Goal: Task Accomplishment & Management: Manage account settings

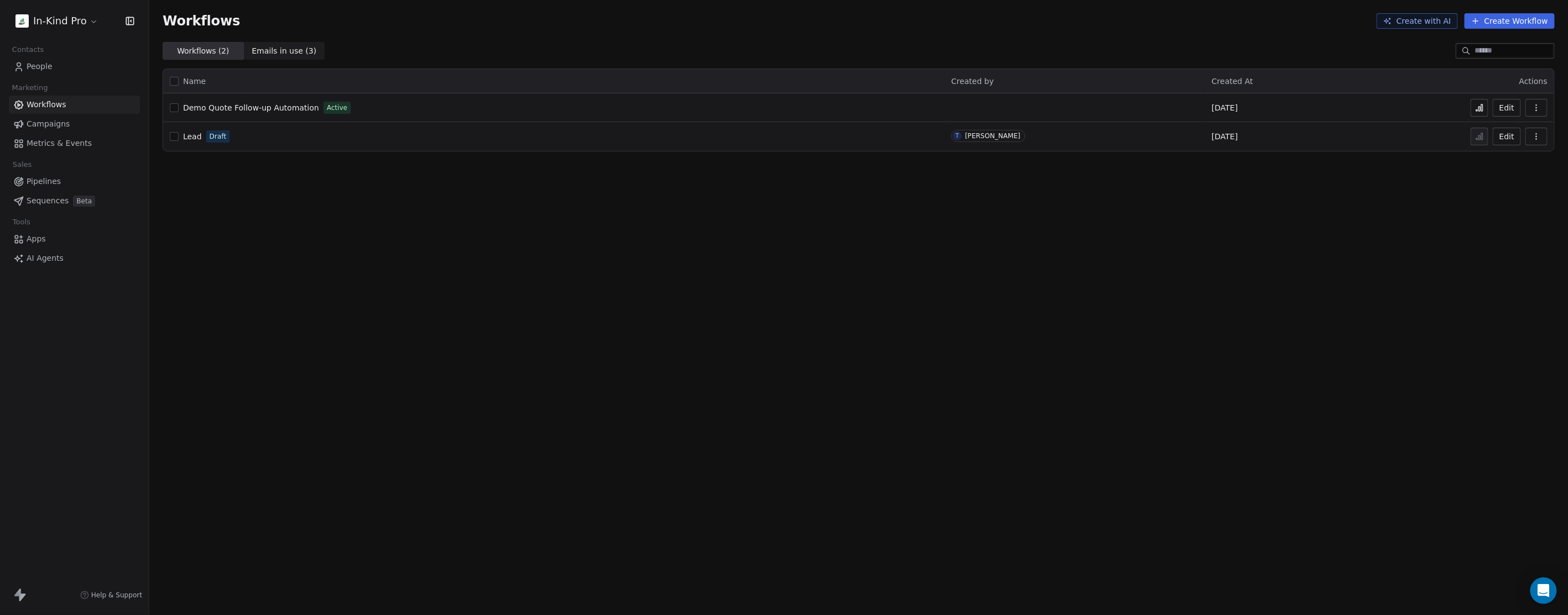
click at [76, 24] on html "In-Kind Pro Contacts People Marketing Workflows Campaigns Metrics & Events Sale…" at bounding box center [784, 307] width 1568 height 615
click at [73, 84] on link "Profile Settings" at bounding box center [85, 81] width 135 height 18
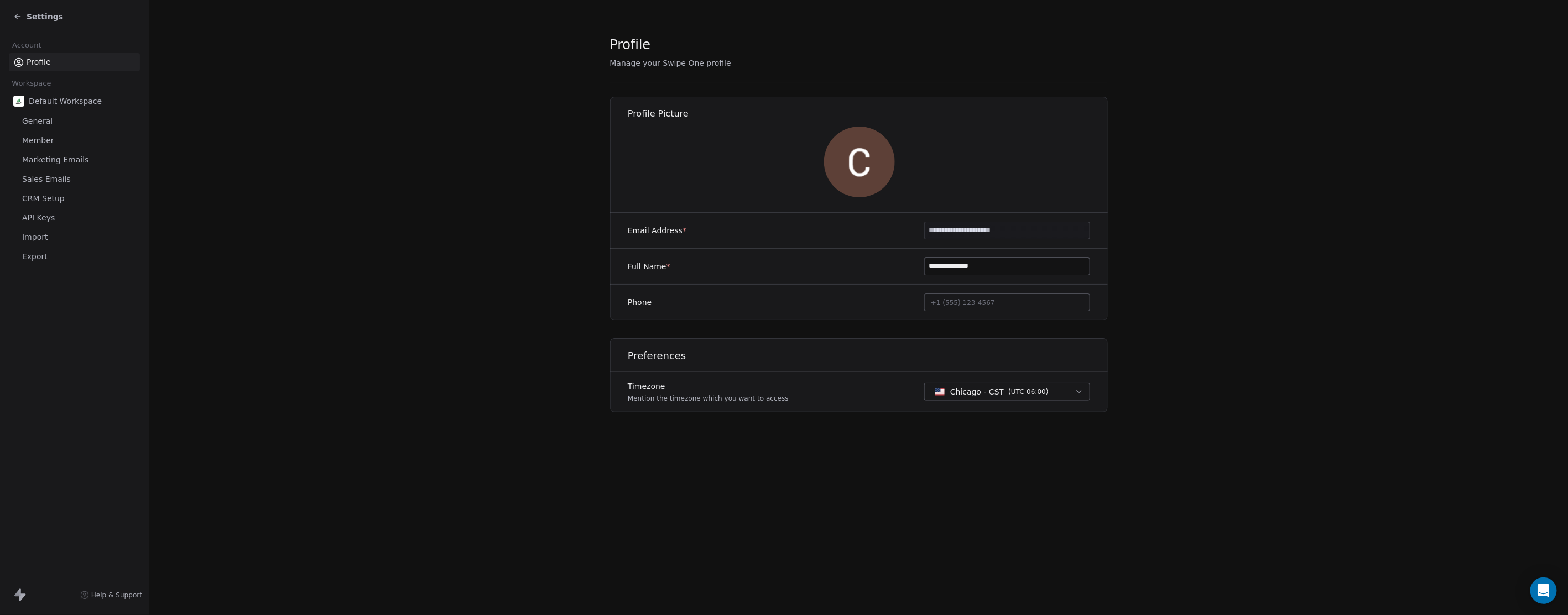
click at [39, 121] on span "General" at bounding box center [38, 121] width 30 height 12
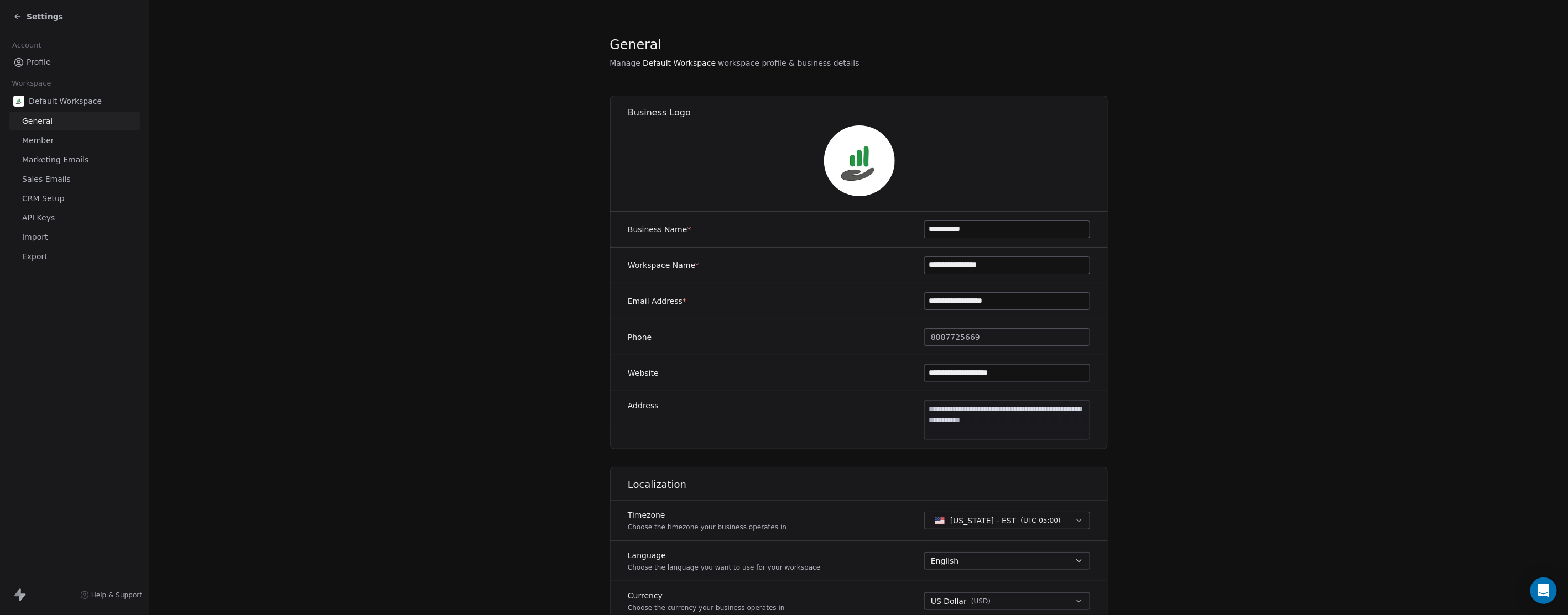
click at [50, 197] on span "CRM Setup" at bounding box center [44, 198] width 43 height 12
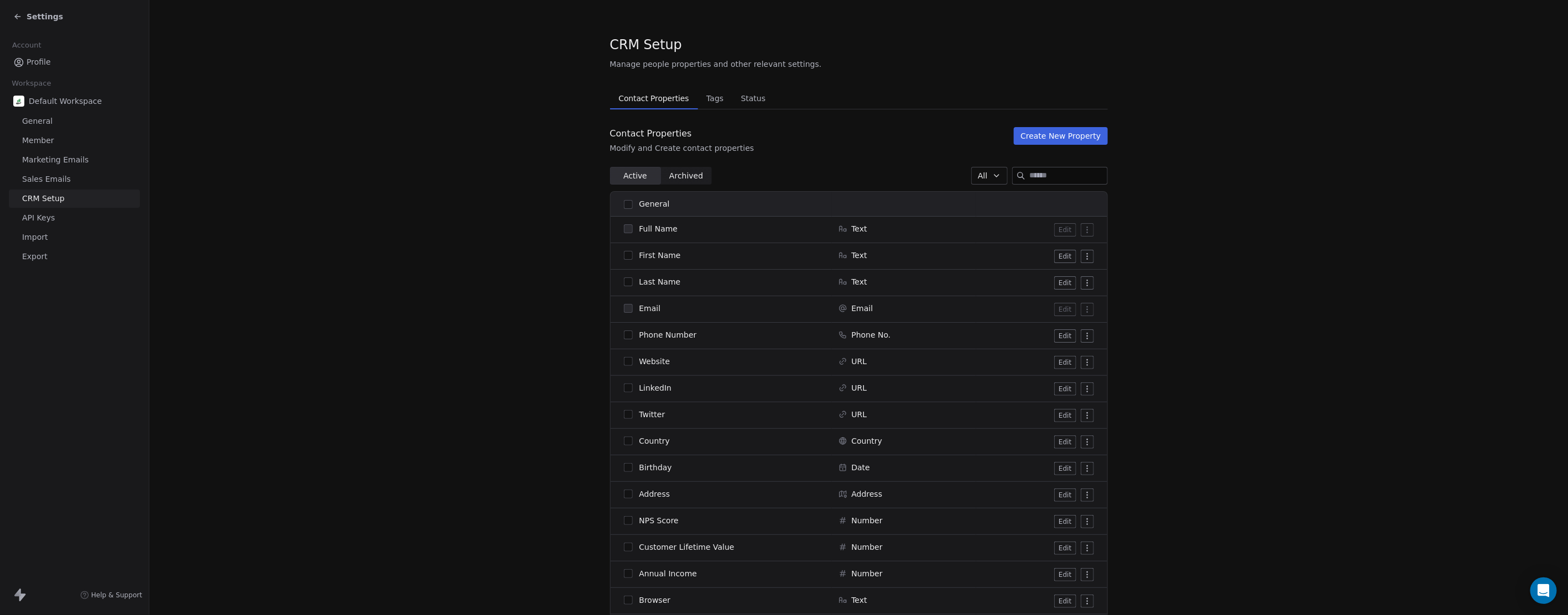
click at [709, 98] on span "Tags" at bounding box center [715, 98] width 26 height 15
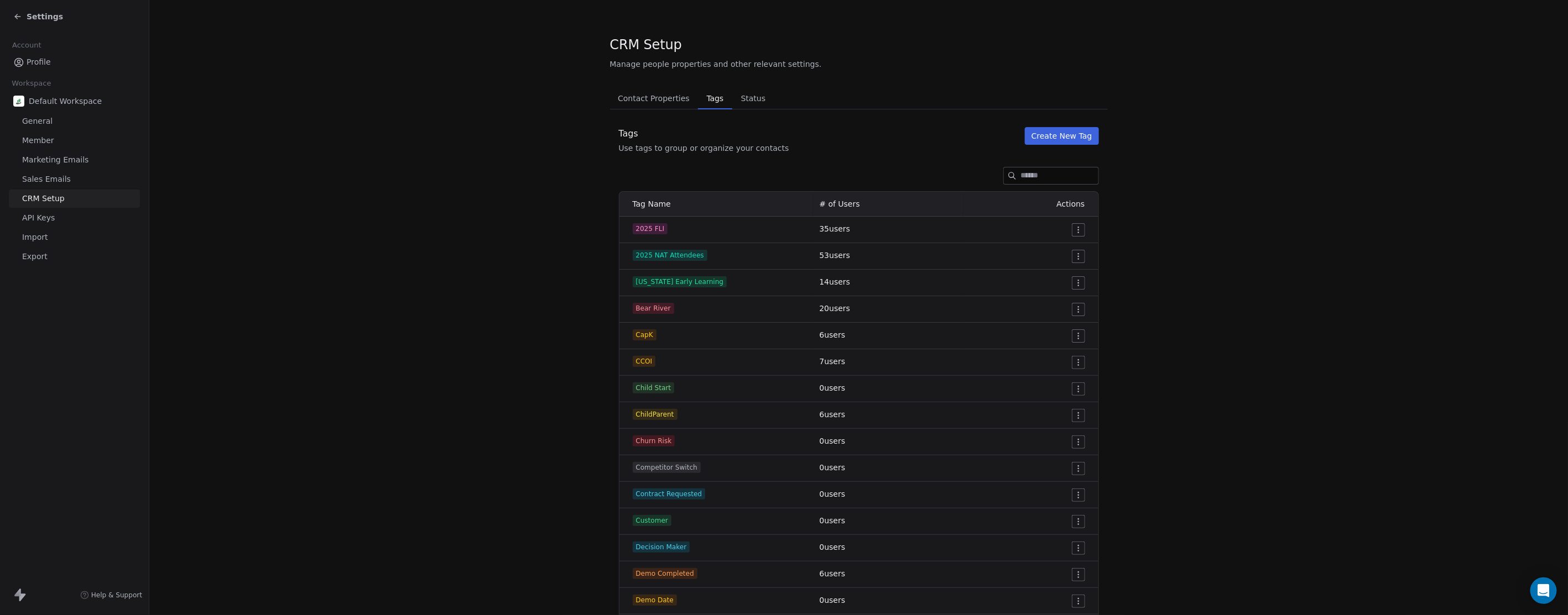
click at [1041, 133] on button "Create New Tag" at bounding box center [1061, 136] width 74 height 18
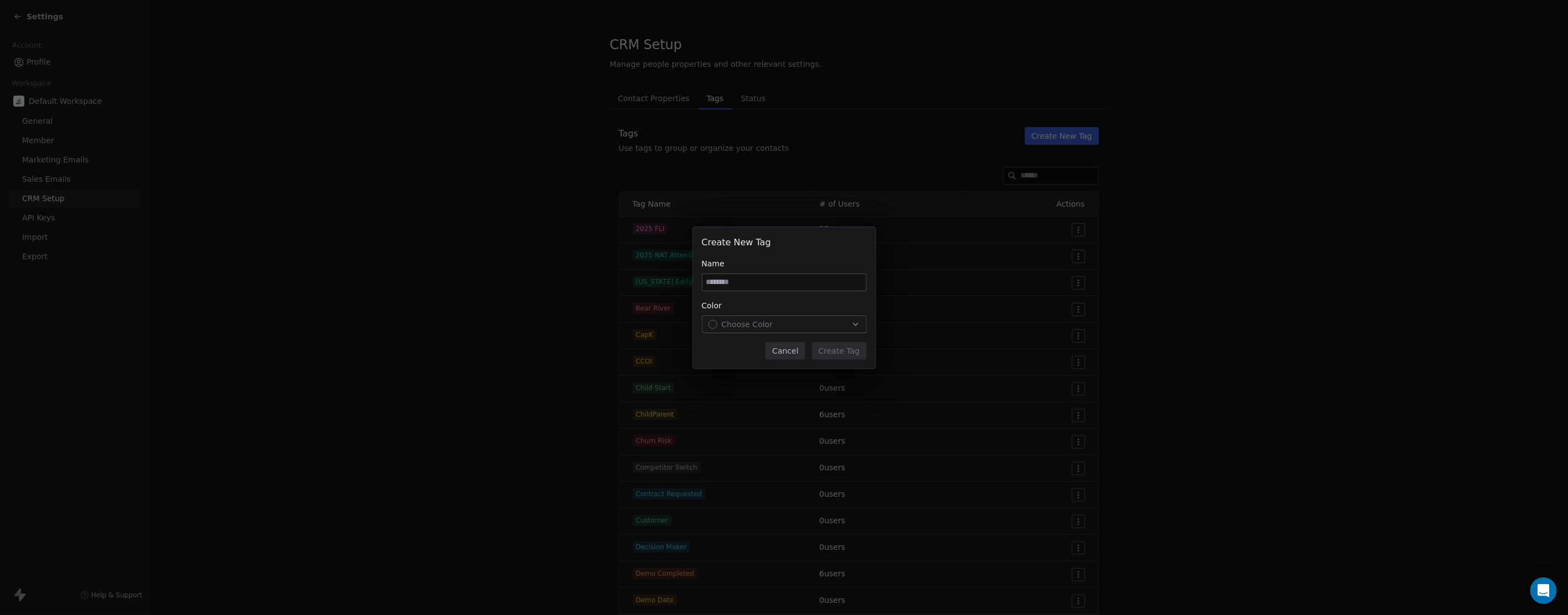
click at [738, 275] on input at bounding box center [784, 282] width 164 height 17
click at [758, 279] on input "*********" at bounding box center [784, 282] width 164 height 17
drag, startPoint x: 761, startPoint y: 281, endPoint x: 651, endPoint y: 289, distance: 110.3
click at [651, 289] on div "Create New Tag Name ********* Color Choose Color Cancel Create Tag" at bounding box center [784, 307] width 1568 height 196
type input "**"
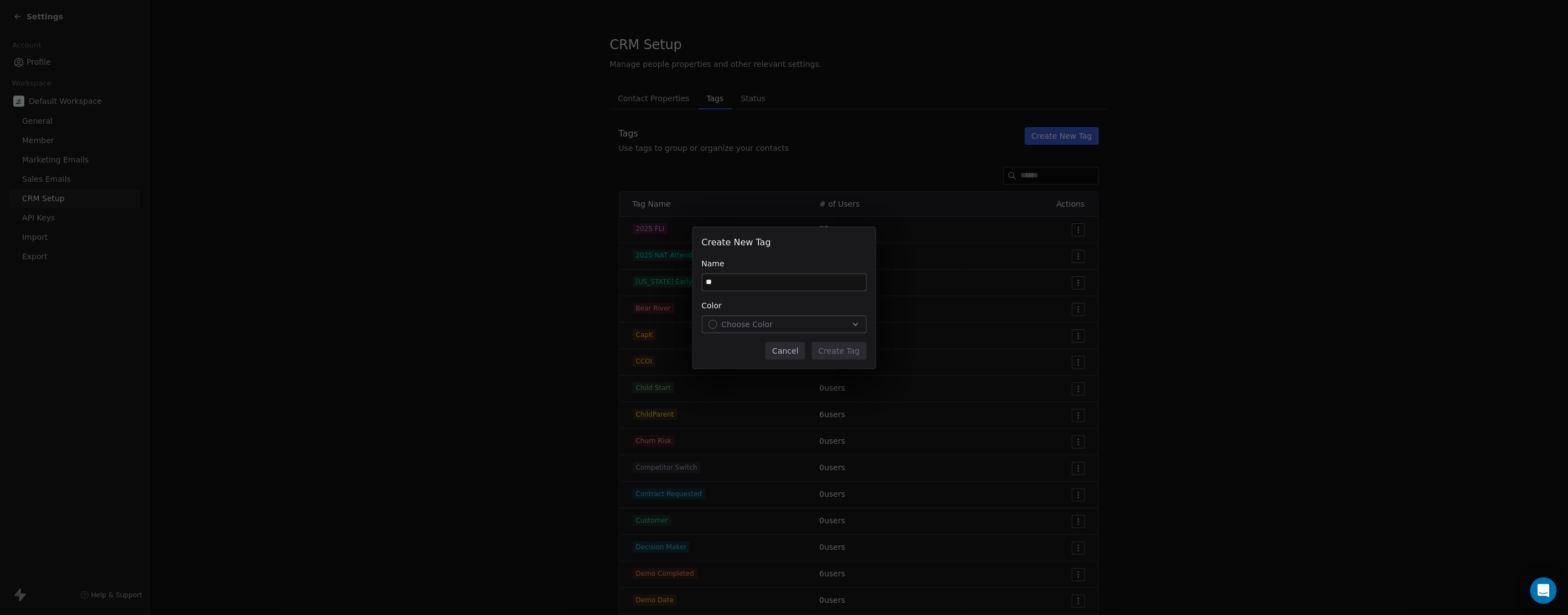
click at [782, 323] on div "Choose Color" at bounding box center [784, 324] width 151 height 11
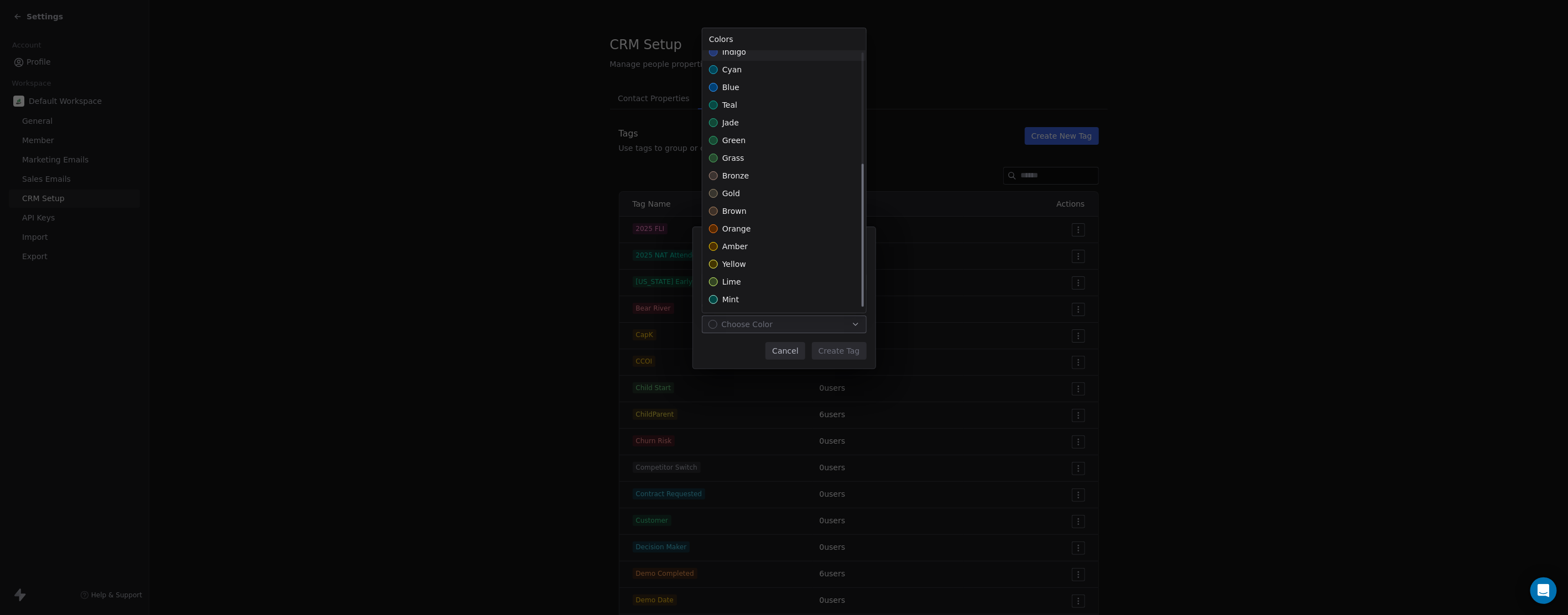
scroll to position [201, 0]
click at [732, 268] on span "lime" at bounding box center [731, 265] width 19 height 11
click at [846, 354] on div "Create New Tag Name ** Color lime Cancel Create Tag" at bounding box center [784, 307] width 1568 height 196
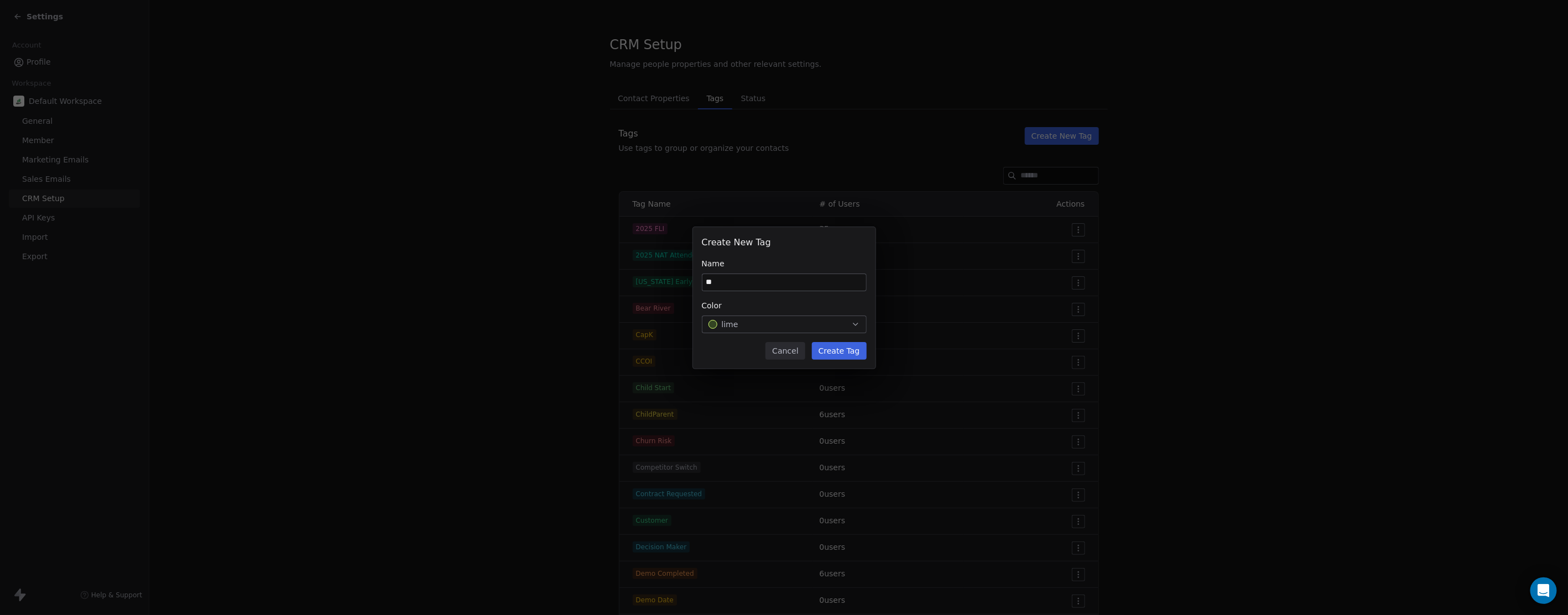
click at [843, 349] on button "Create Tag" at bounding box center [838, 351] width 55 height 18
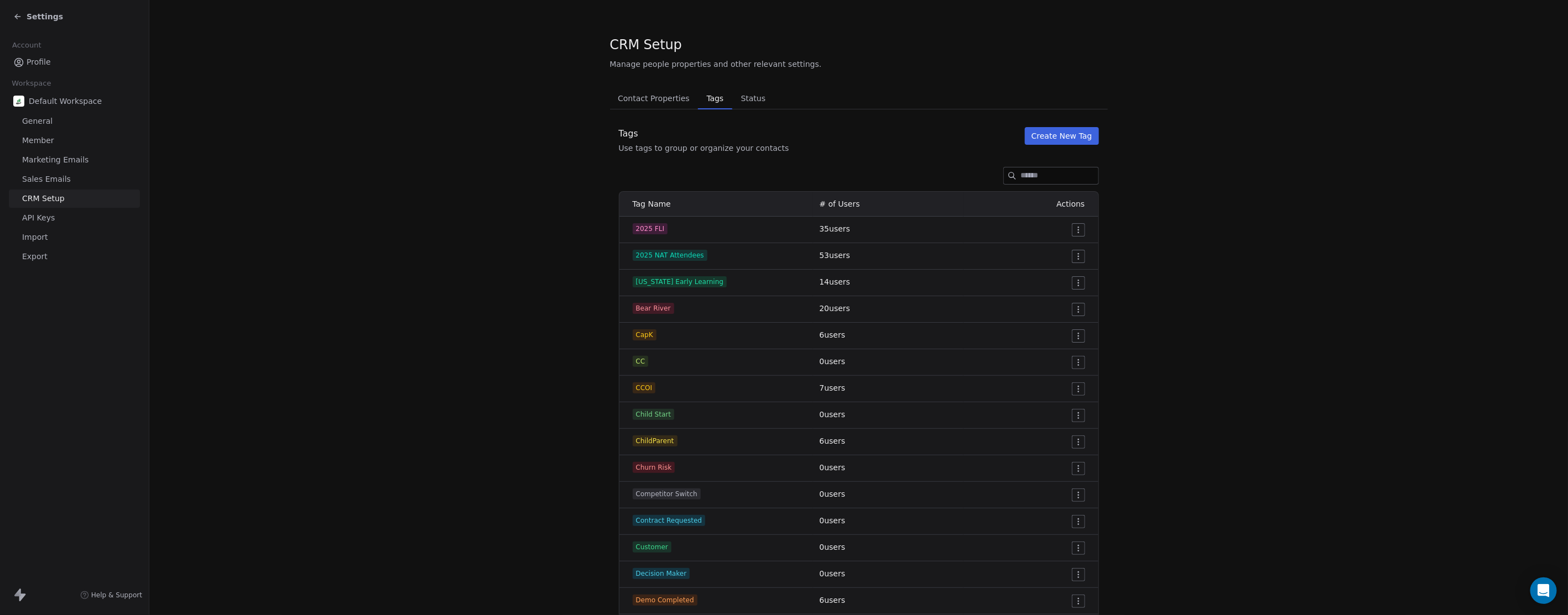
click at [25, 13] on div "Settings" at bounding box center [39, 16] width 50 height 11
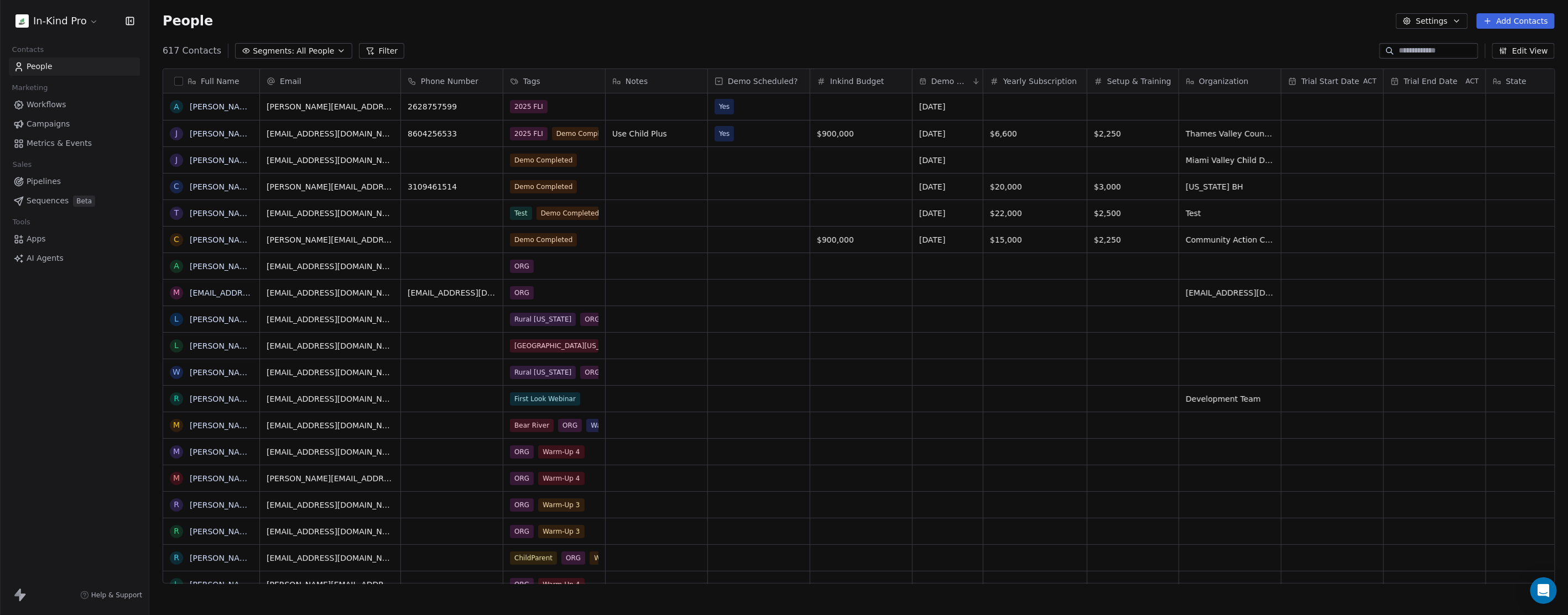
scroll to position [533, 1409]
click at [565, 107] on div "2025 FLI" at bounding box center [544, 107] width 67 height 13
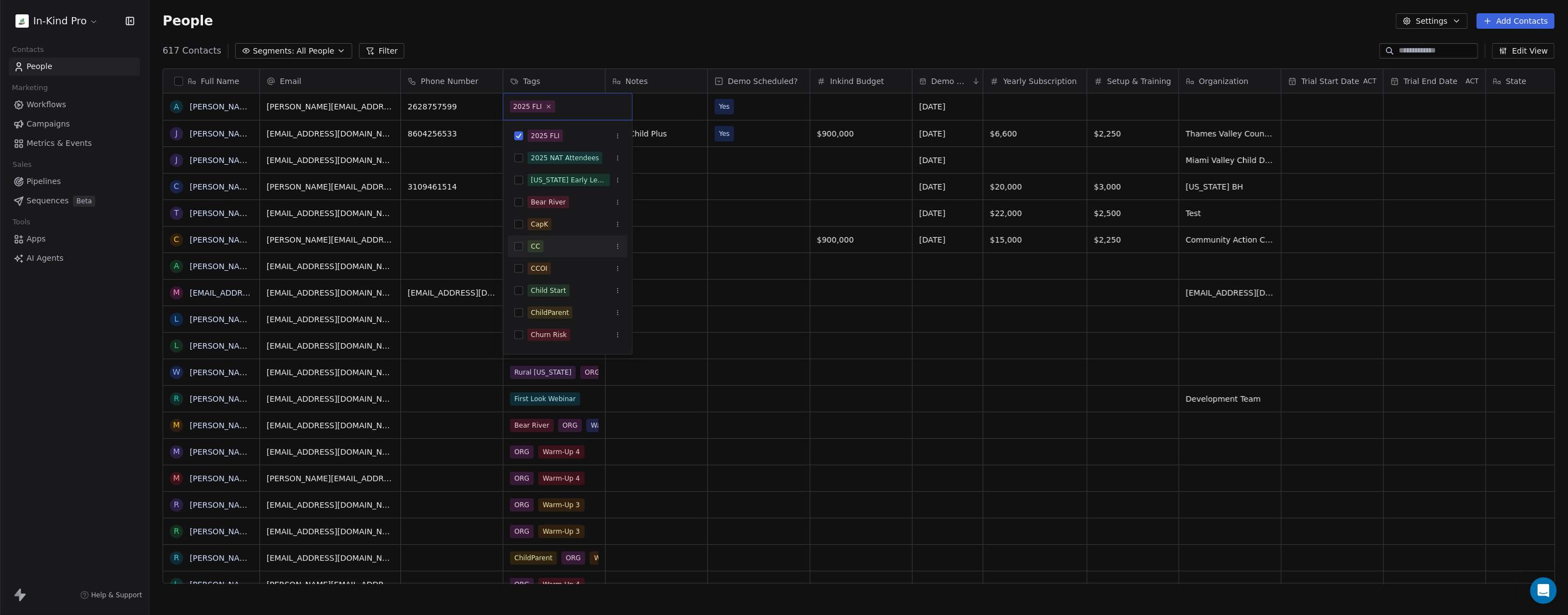
click at [518, 247] on button "Suggestions" at bounding box center [518, 246] width 9 height 9
click at [575, 104] on icon at bounding box center [577, 107] width 7 height 7
click at [597, 5] on html "In-Kind Pro Contacts People Marketing Workflows Campaigns Metrics & Events Sale…" at bounding box center [784, 307] width 1568 height 615
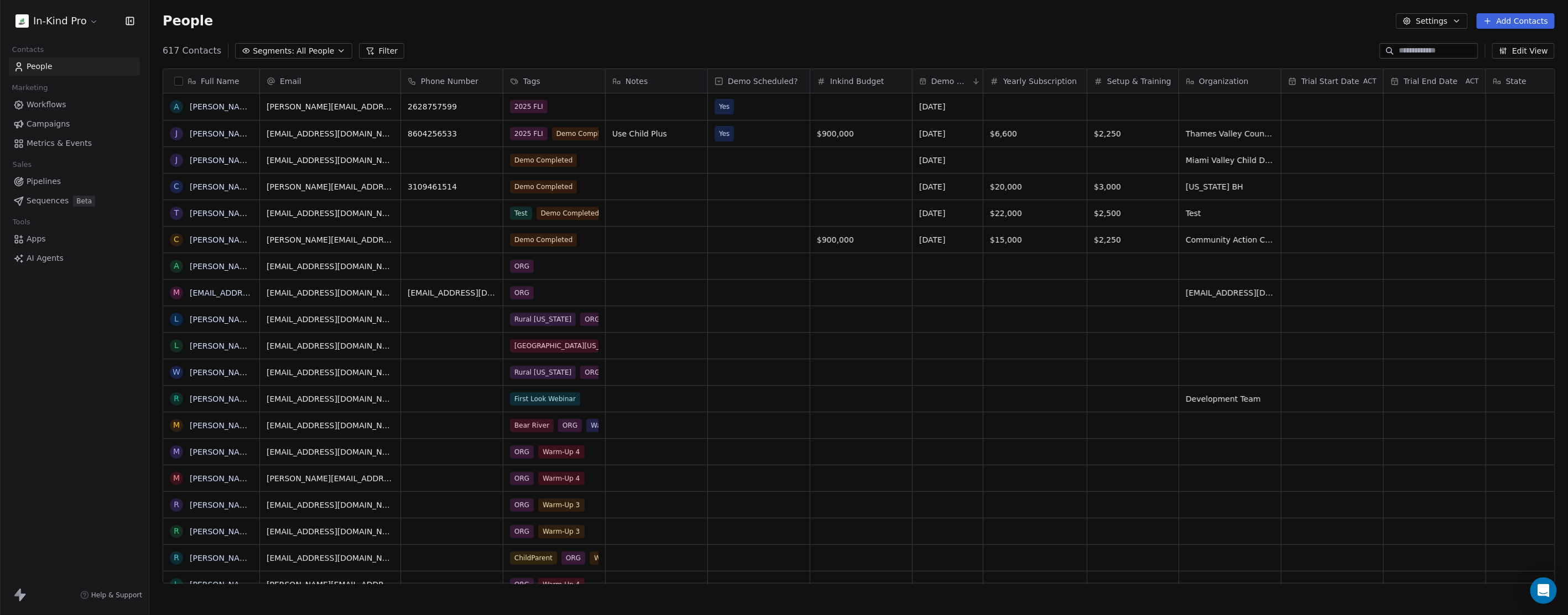
click at [55, 107] on span "Workflows" at bounding box center [47, 105] width 39 height 12
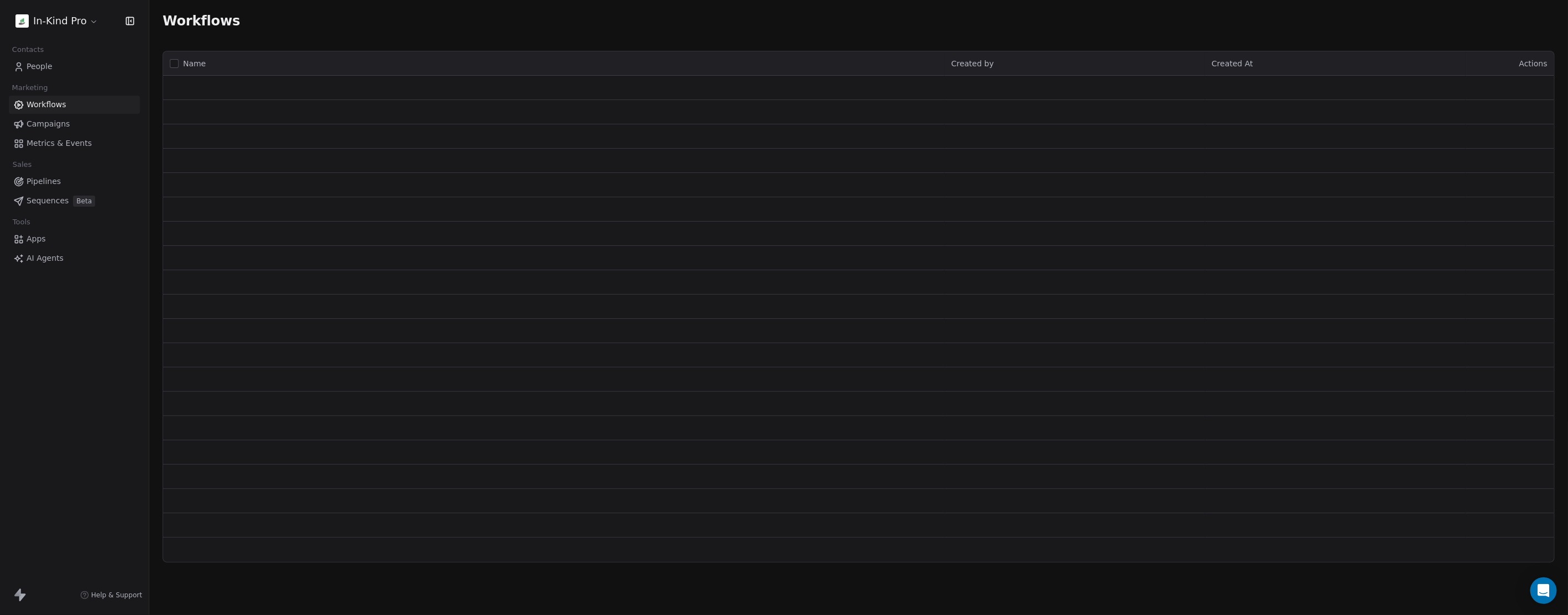
click at [45, 64] on span "People" at bounding box center [39, 66] width 26 height 12
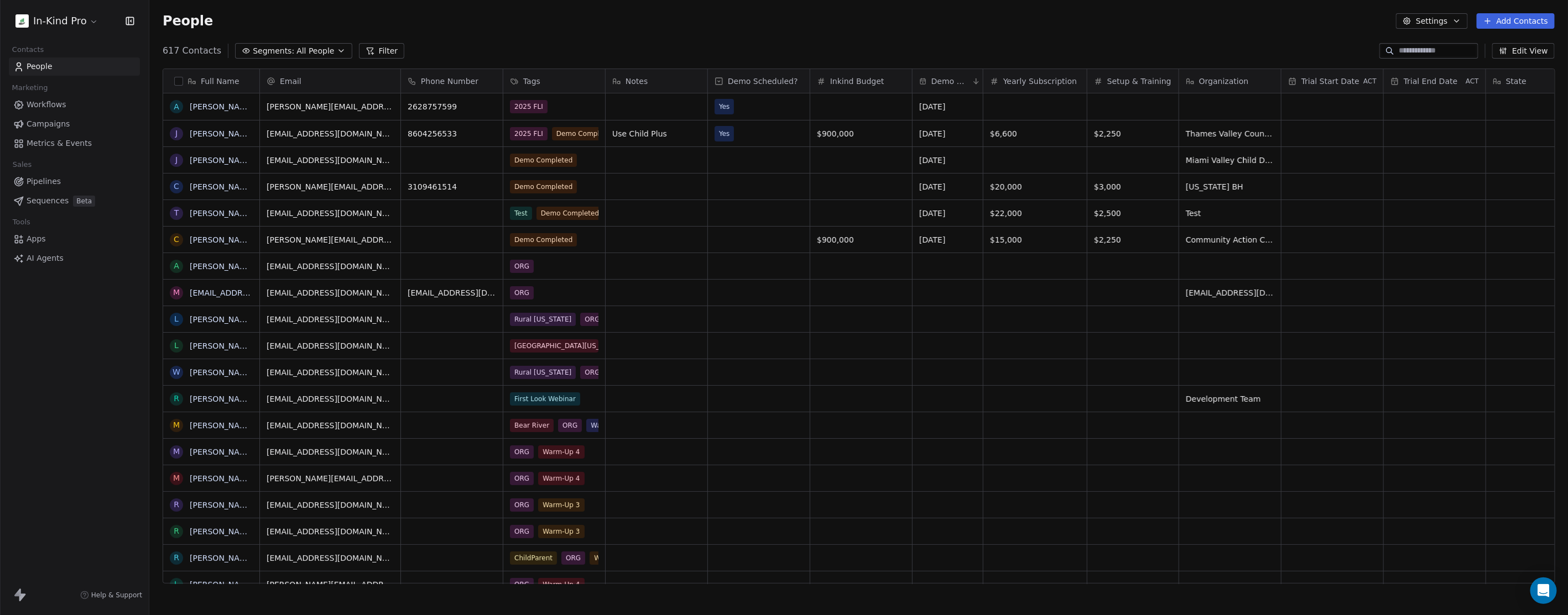
scroll to position [533, 1409]
click at [45, 99] on span "Workflows" at bounding box center [47, 105] width 39 height 12
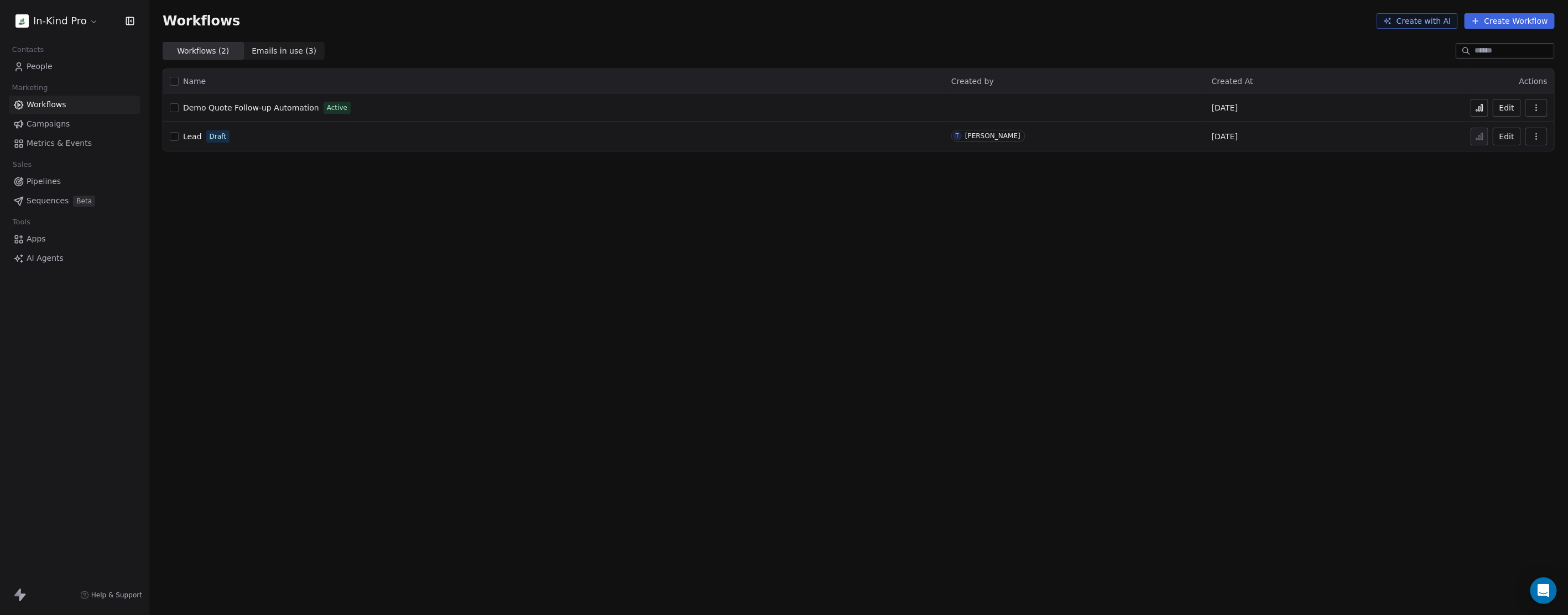
click at [37, 64] on span "People" at bounding box center [39, 66] width 26 height 12
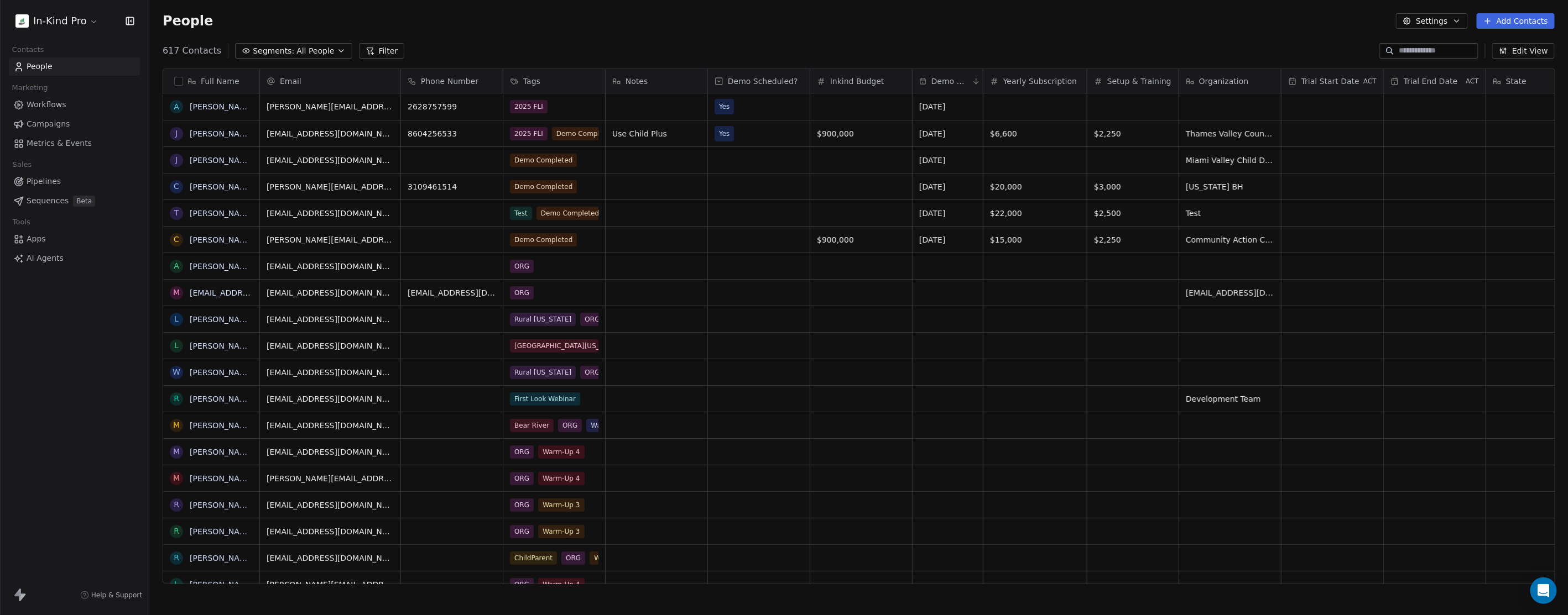
scroll to position [533, 1409]
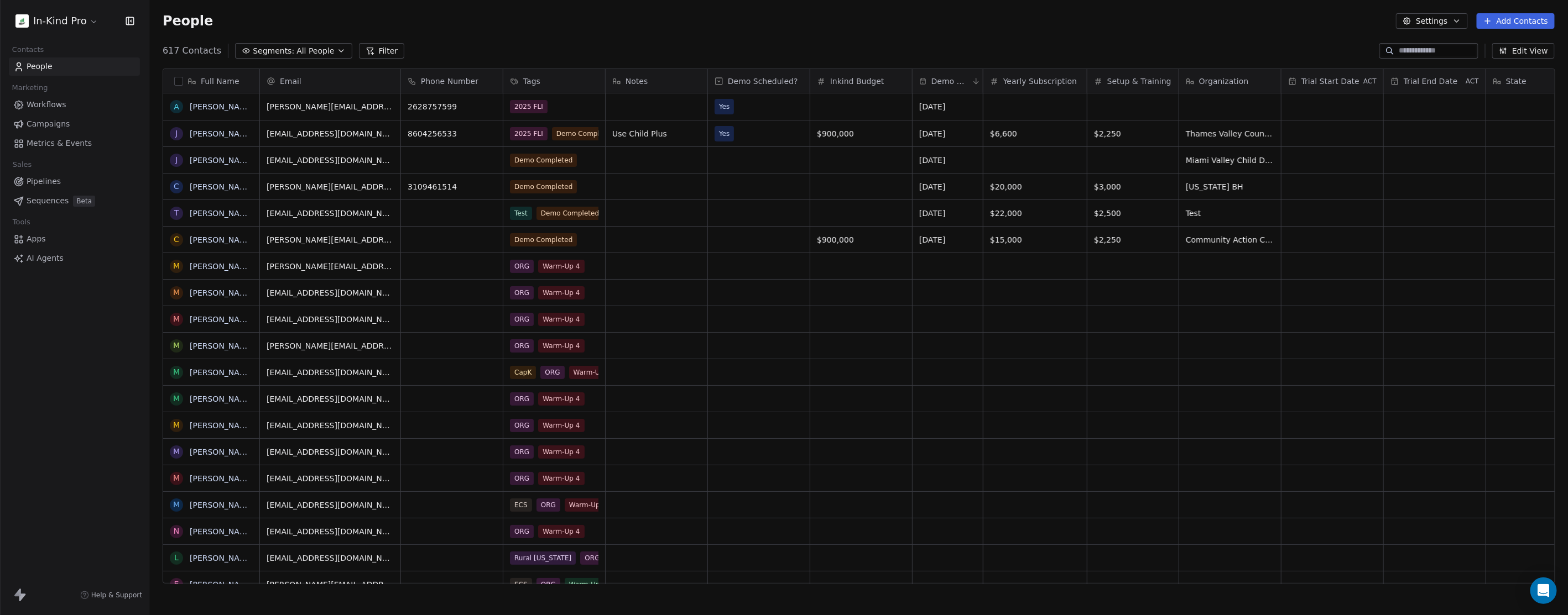
click at [57, 126] on span "Campaigns" at bounding box center [48, 124] width 43 height 12
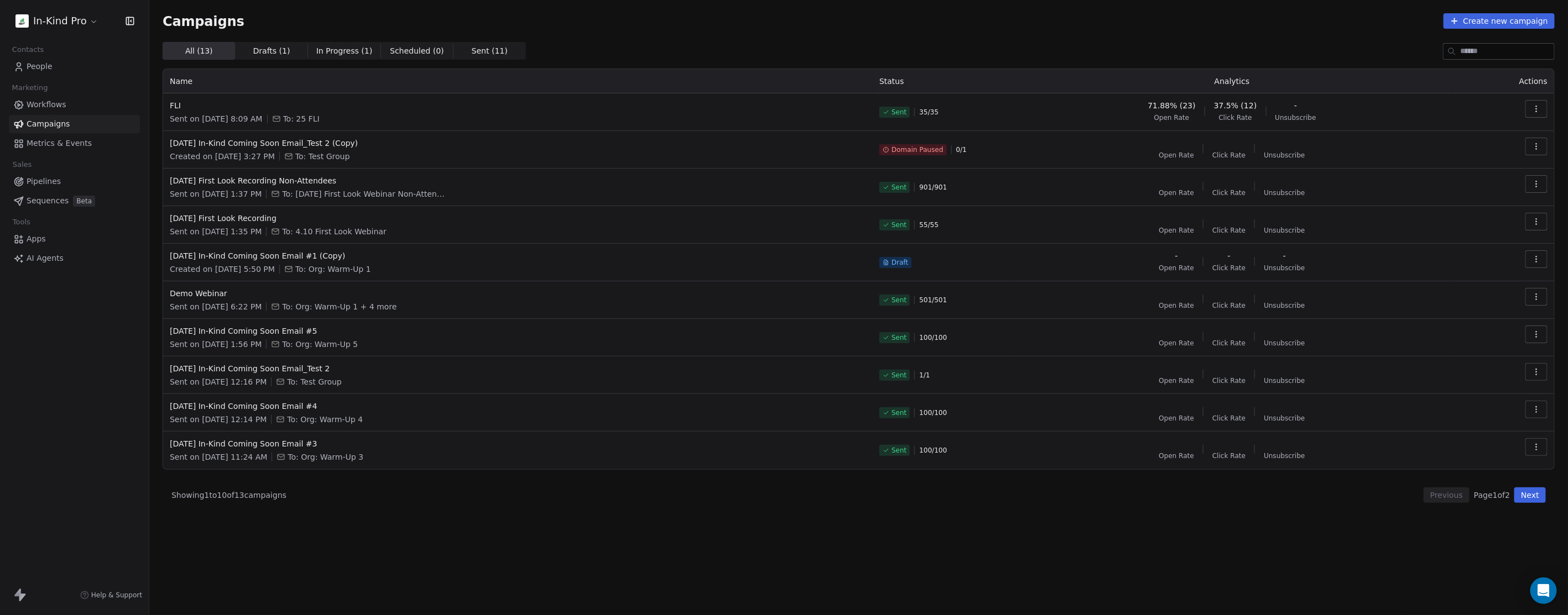
click at [47, 64] on span "People" at bounding box center [39, 66] width 26 height 12
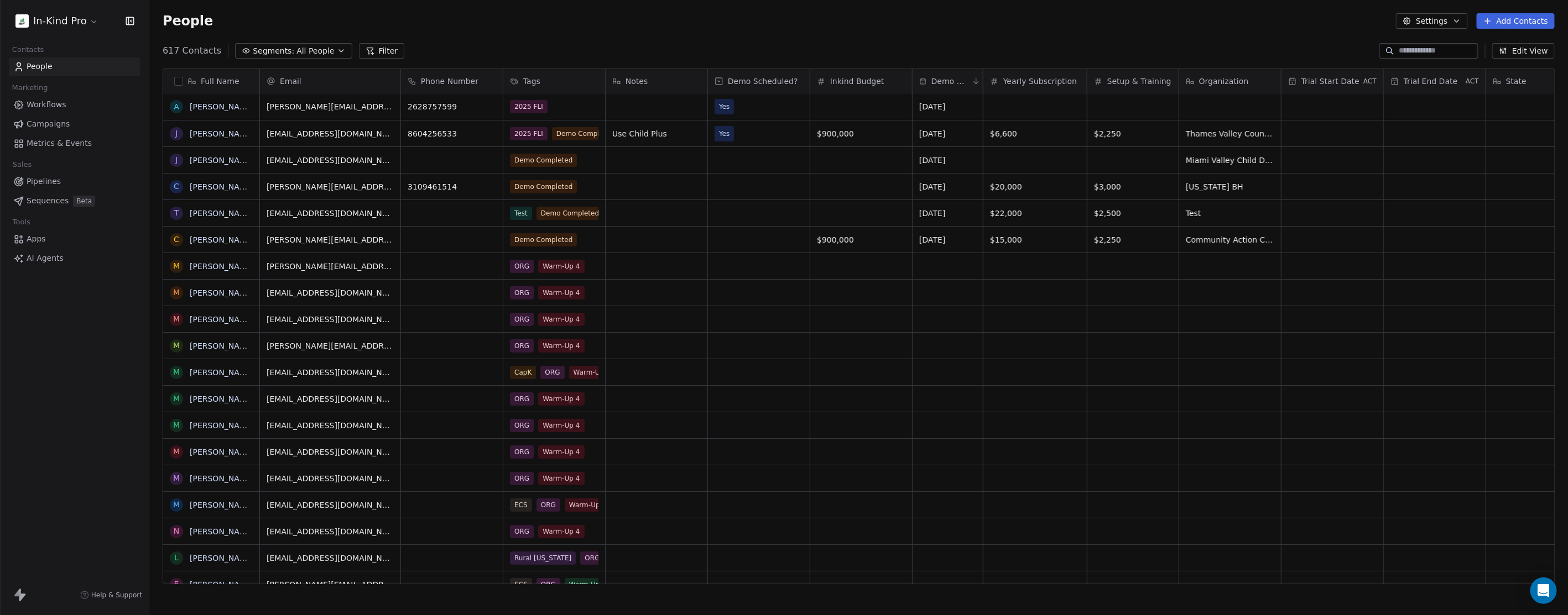
scroll to position [533, 1409]
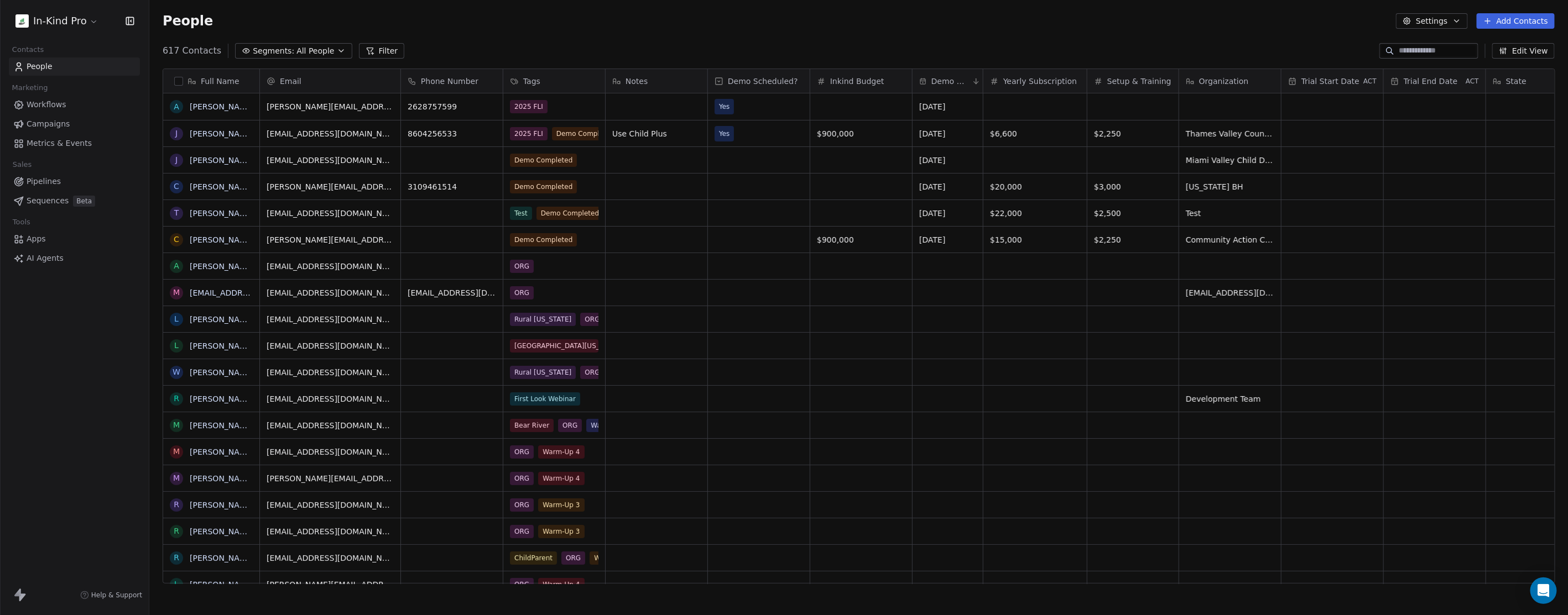
click at [589, 39] on div "People Settings Add Contacts" at bounding box center [859, 21] width 1418 height 42
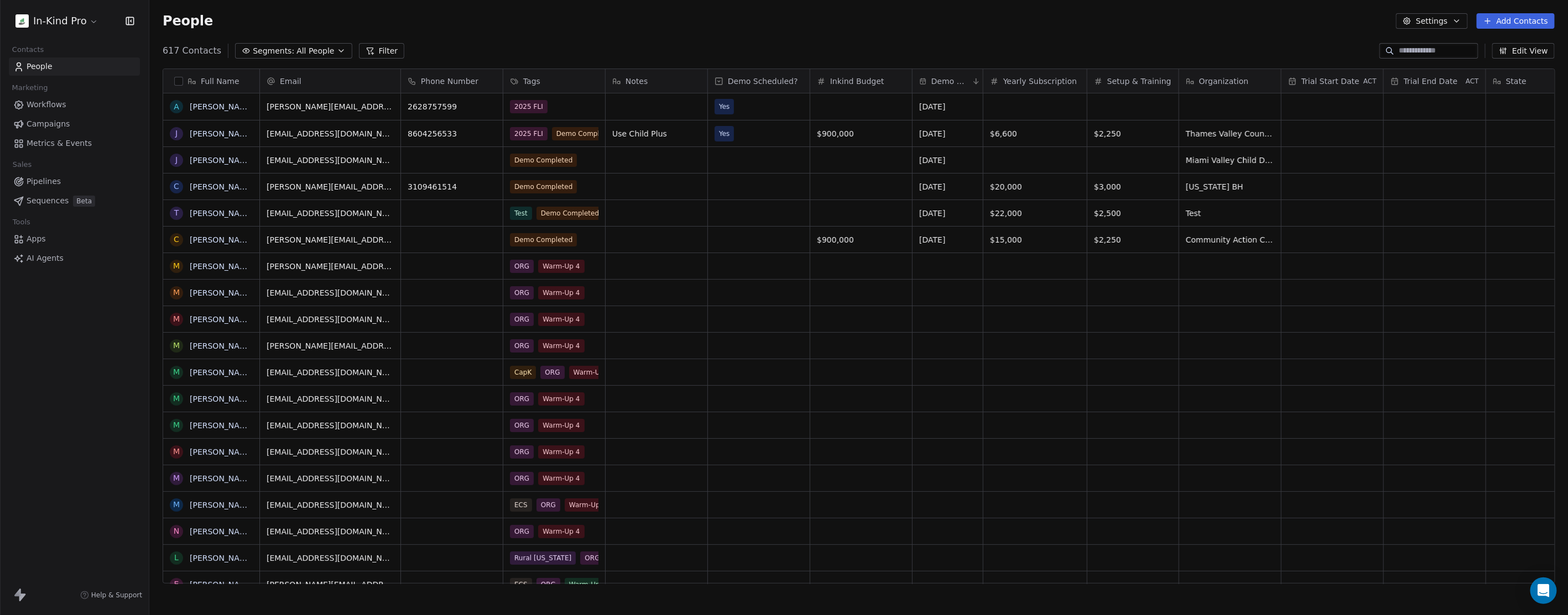
scroll to position [533, 1409]
click at [41, 66] on span "People" at bounding box center [39, 66] width 26 height 12
click at [62, 99] on span "Workflows" at bounding box center [47, 105] width 39 height 12
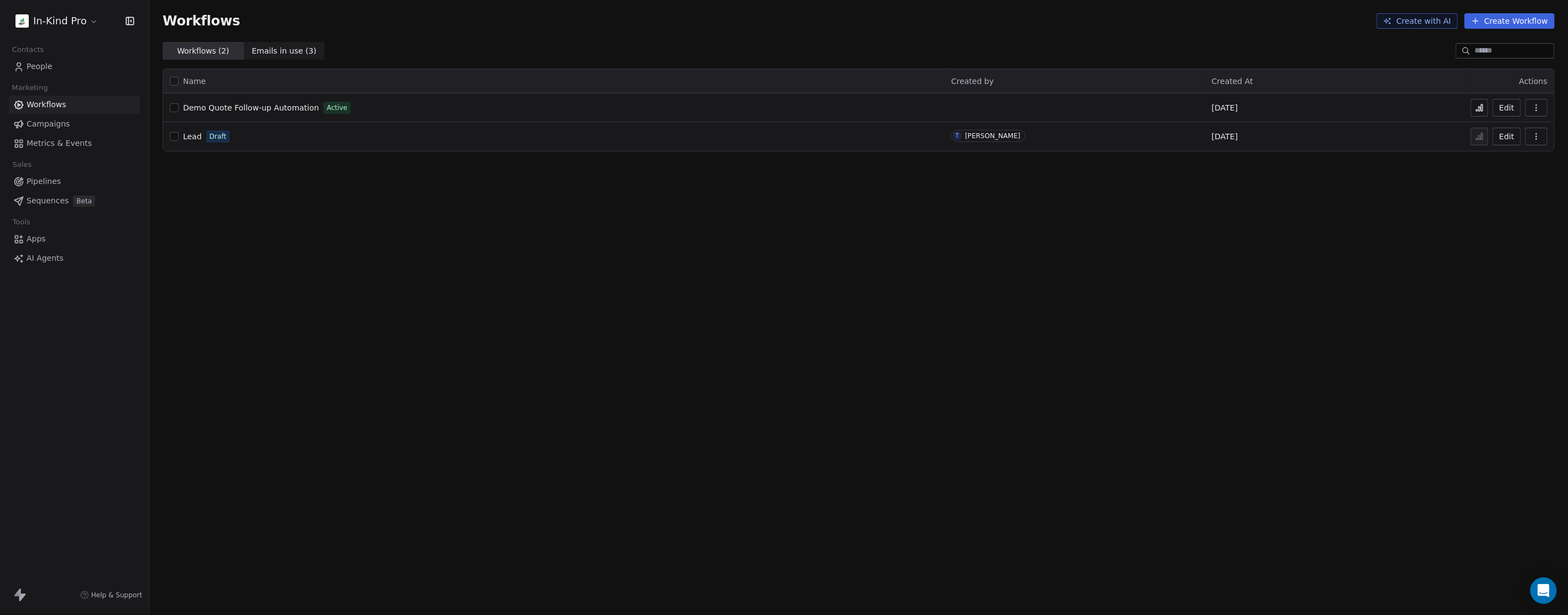
click at [51, 63] on span "People" at bounding box center [39, 66] width 26 height 12
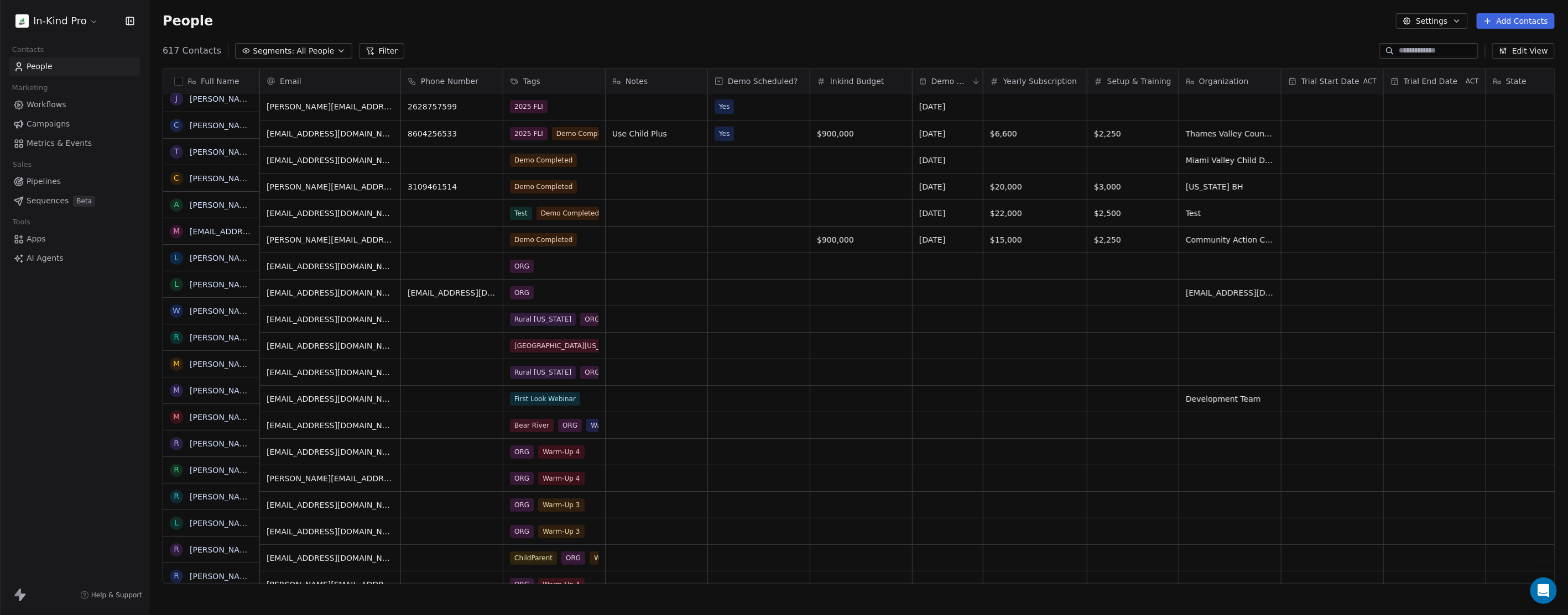
scroll to position [62, 0]
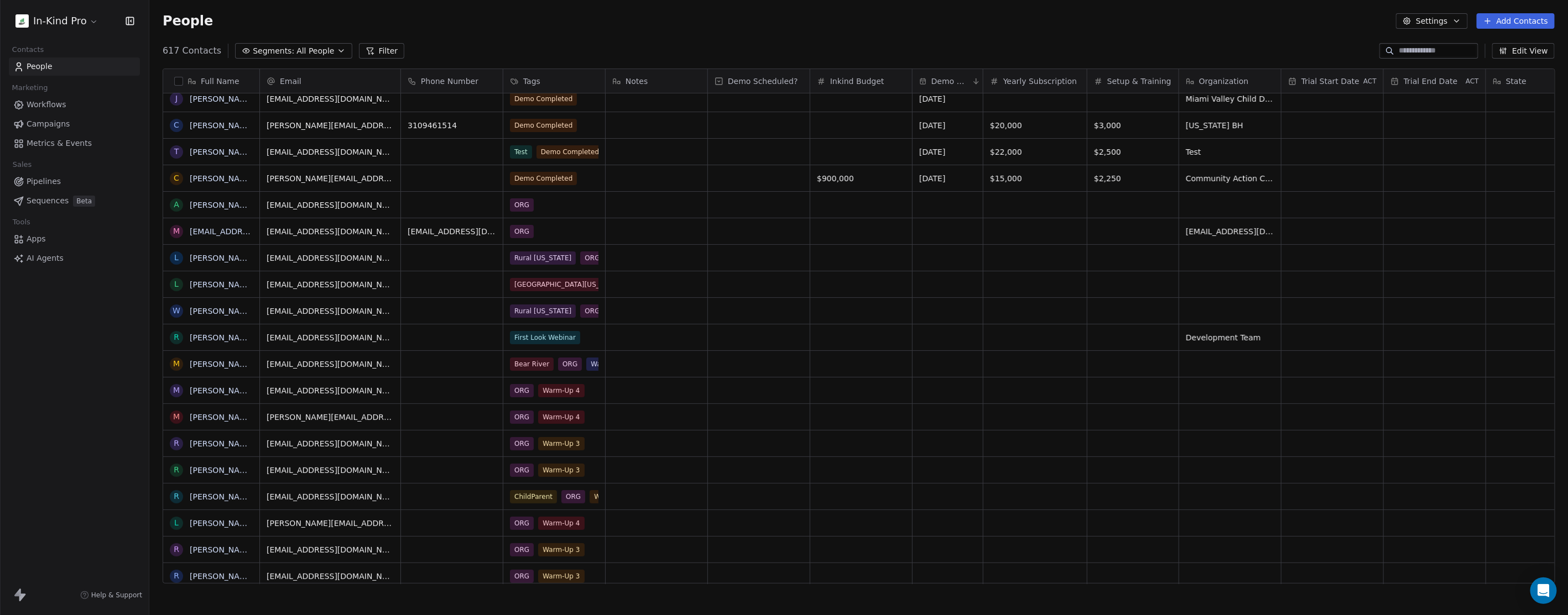
click at [376, 47] on button "Filter" at bounding box center [381, 50] width 46 height 15
click at [47, 41] on span "Add Filter" at bounding box center [45, 46] width 37 height 12
click at [67, 68] on span "Contact properties" at bounding box center [54, 71] width 72 height 12
click at [39, 340] on div "Tags" at bounding box center [73, 341] width 112 height 11
click at [52, 119] on div "Includes" at bounding box center [74, 118] width 116 height 18
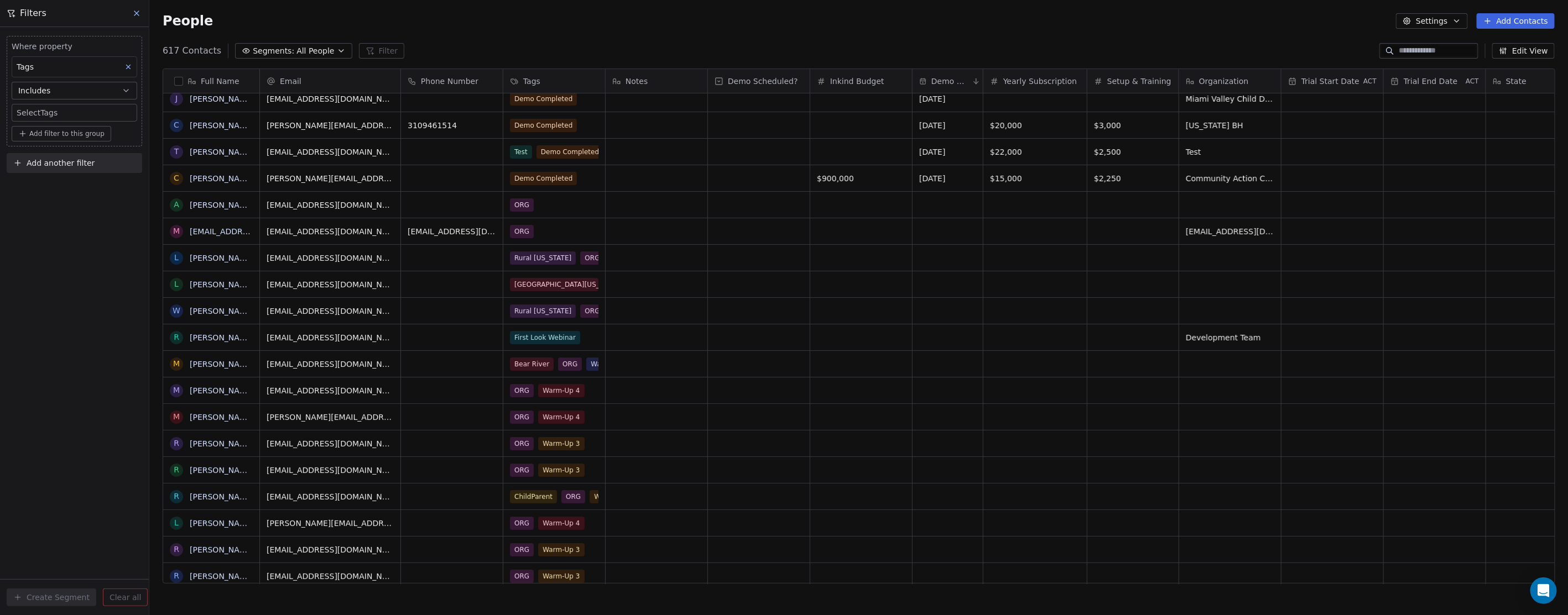
click at [59, 112] on body "In-Kind Pro Contacts People Marketing Workflows Campaigns Metrics & Events Sale…" at bounding box center [784, 307] width 1568 height 615
click at [43, 255] on div "CC" at bounding box center [44, 258] width 9 height 10
click at [107, 411] on html "In-Kind Pro Contacts People Marketing Workflows Campaigns Metrics & Events Sale…" at bounding box center [784, 307] width 1568 height 615
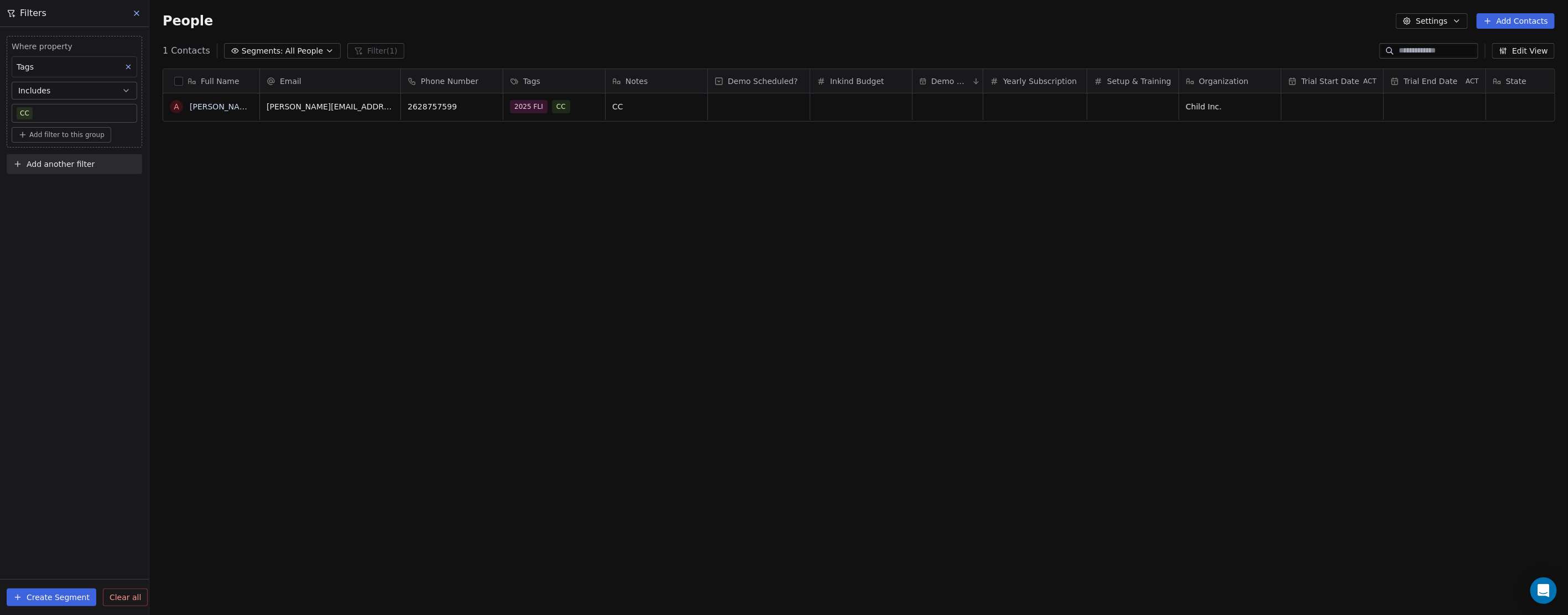
scroll to position [533, 1409]
click at [75, 308] on div "Where property Tags Includes CC Add filter to this group Add another filter Cre…" at bounding box center [74, 320] width 149 height 588
click at [46, 111] on body "In-Kind Pro Contacts People Marketing Workflows Campaigns Metrics & Events Sale…" at bounding box center [784, 307] width 1568 height 615
click at [36, 115] on icon at bounding box center [38, 117] width 7 height 7
click at [97, 434] on html "In-Kind Pro Contacts People Marketing Workflows Campaigns Metrics & Events Sale…" at bounding box center [784, 307] width 1568 height 615
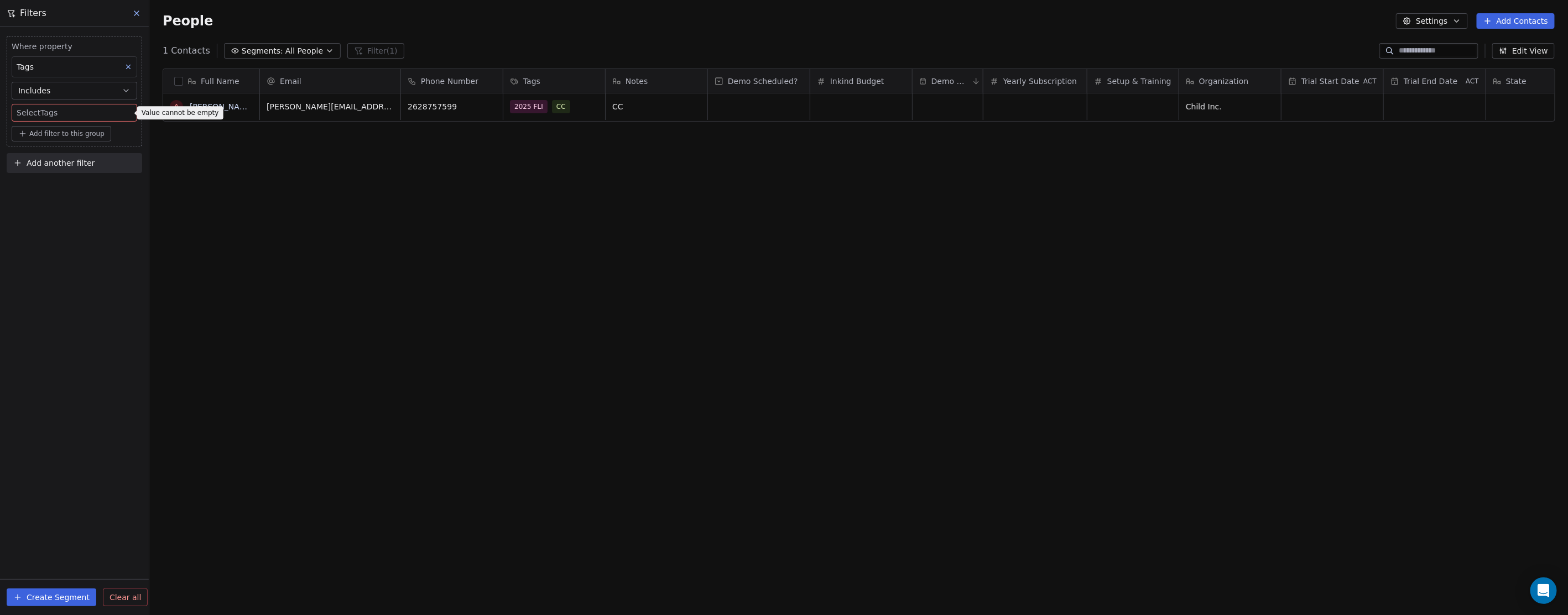
click at [118, 595] on span "Clear all" at bounding box center [124, 597] width 31 height 12
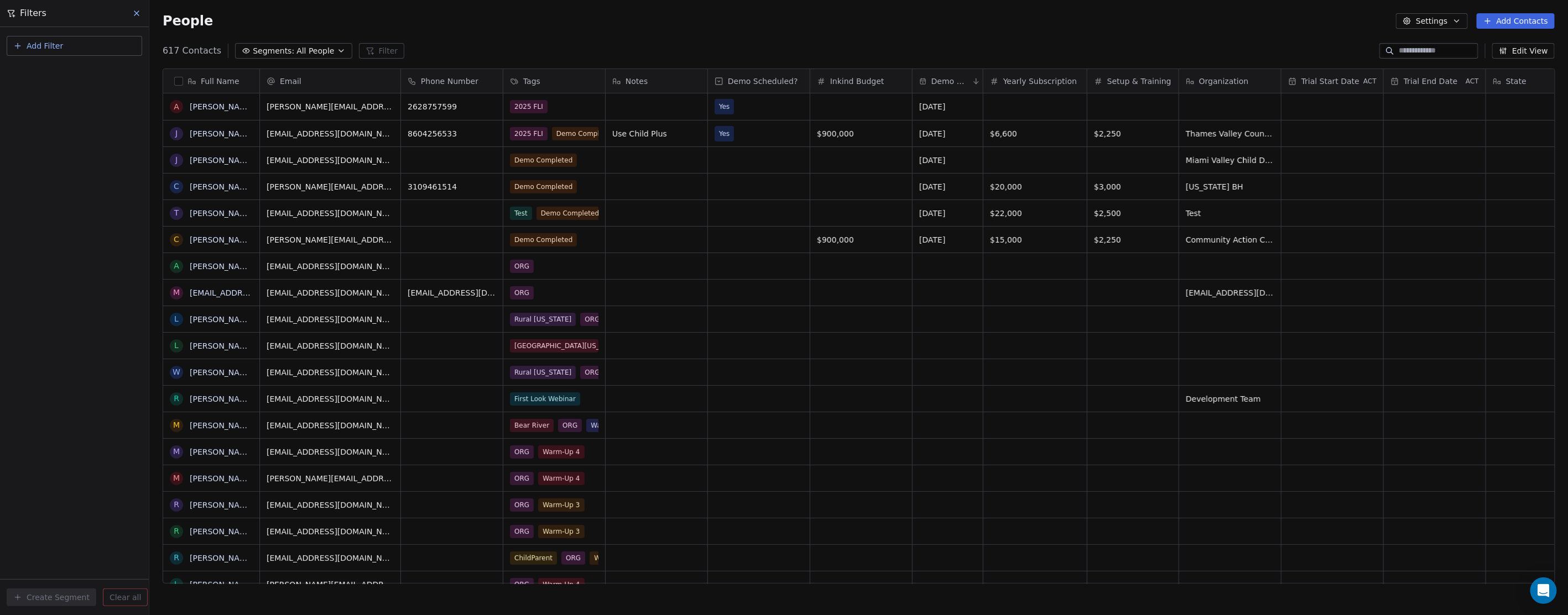
click at [218, 78] on span "Full Name" at bounding box center [219, 81] width 39 height 11
click at [100, 142] on html "In-Kind Pro Contacts People Marketing Workflows Campaigns Metrics & Events Sale…" at bounding box center [784, 307] width 1568 height 615
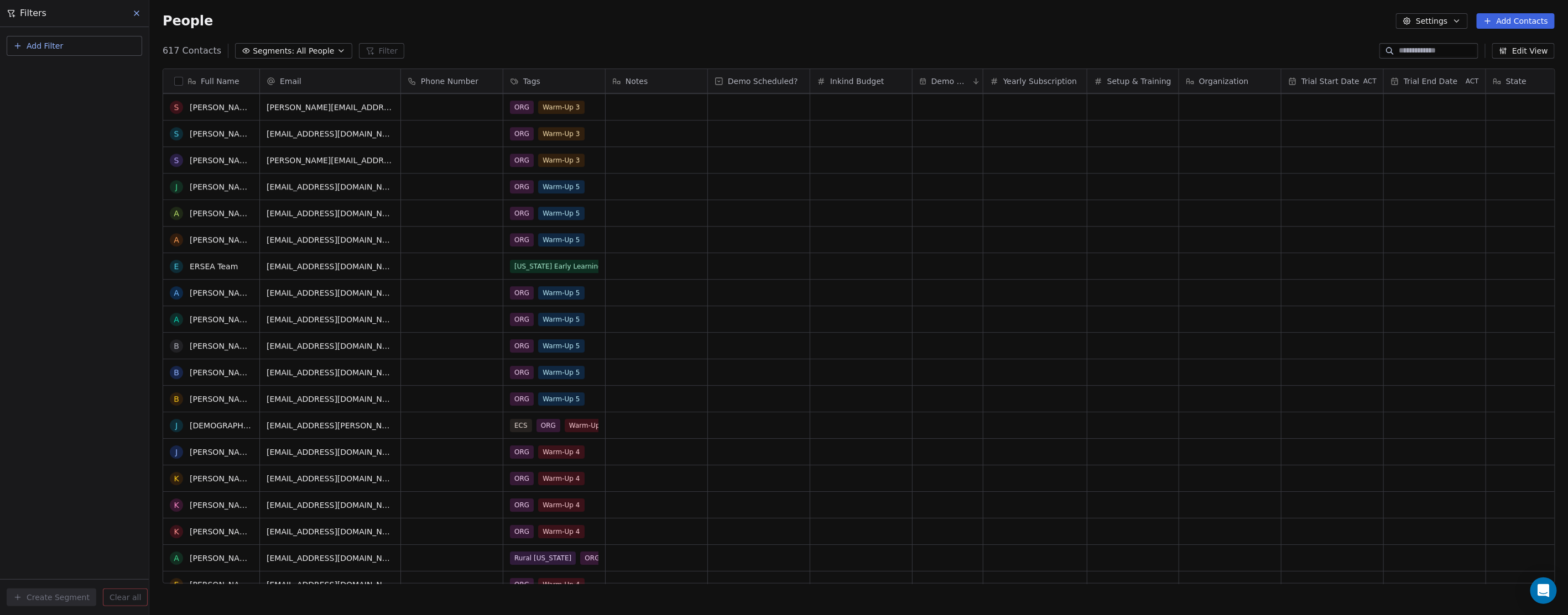
scroll to position [0, 0]
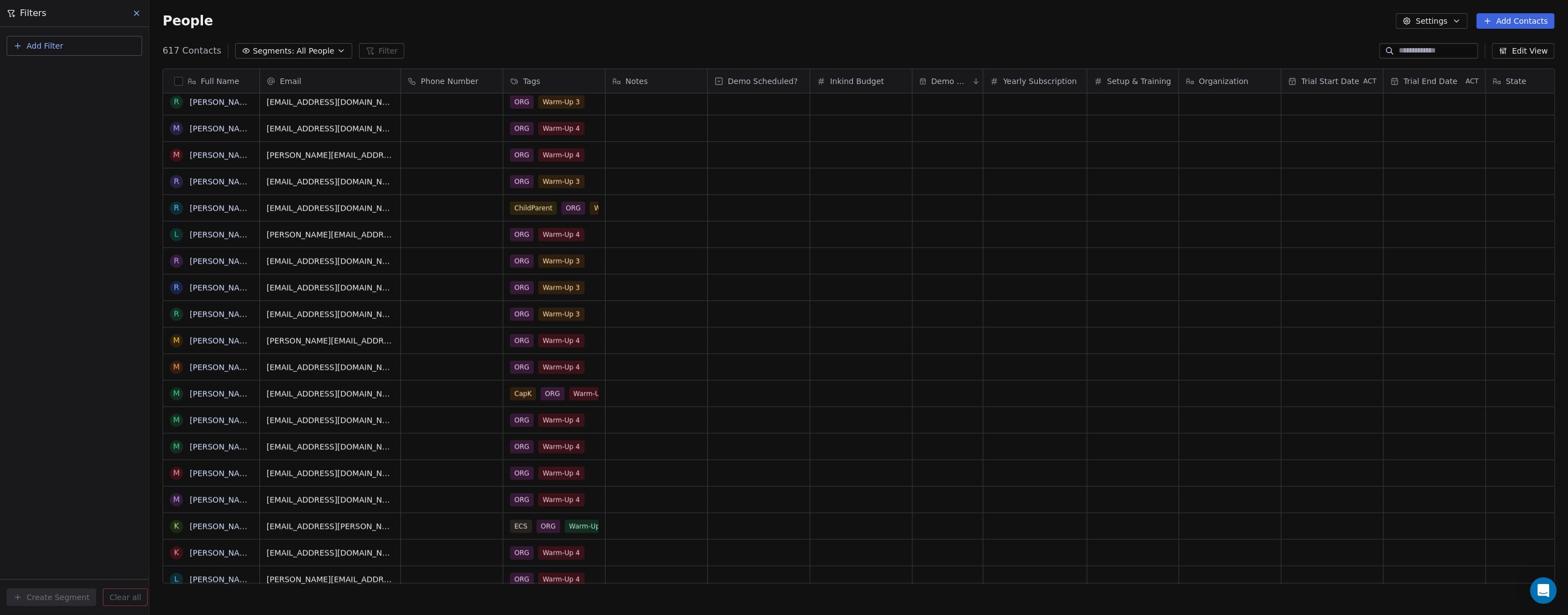
click at [1423, 47] on input at bounding box center [1437, 51] width 77 height 11
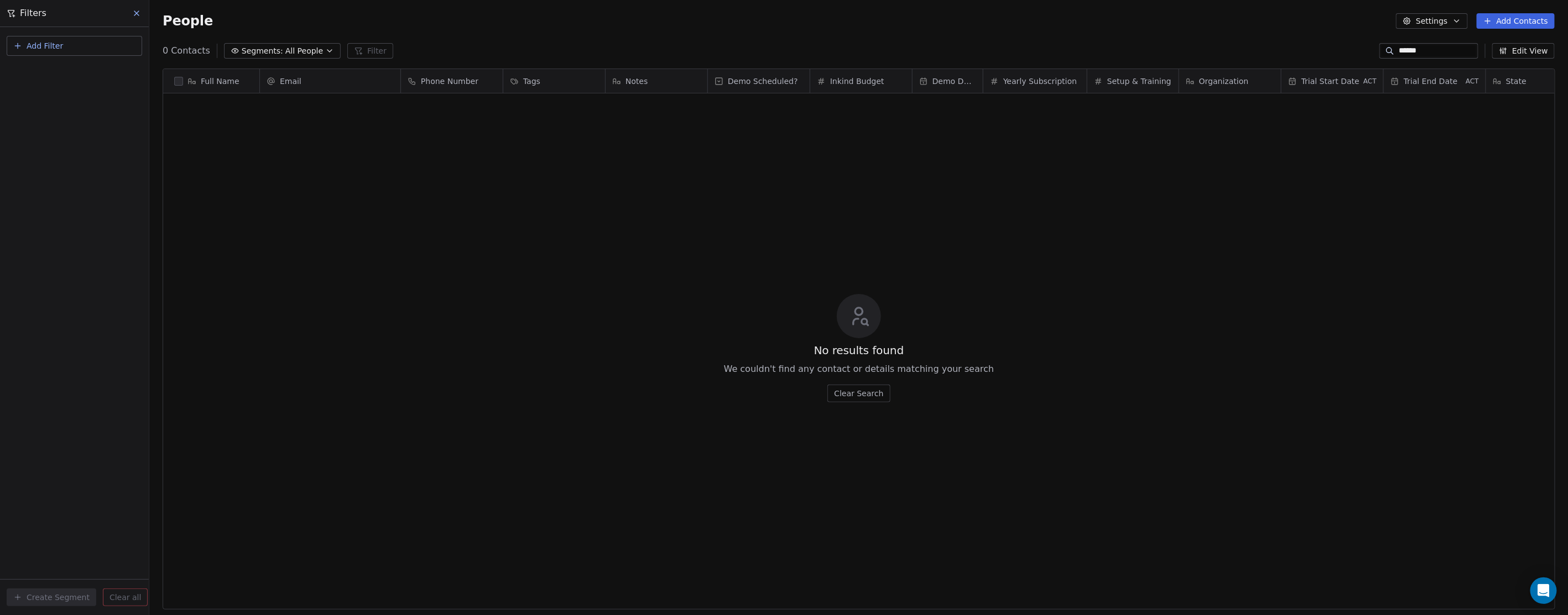
type input "******"
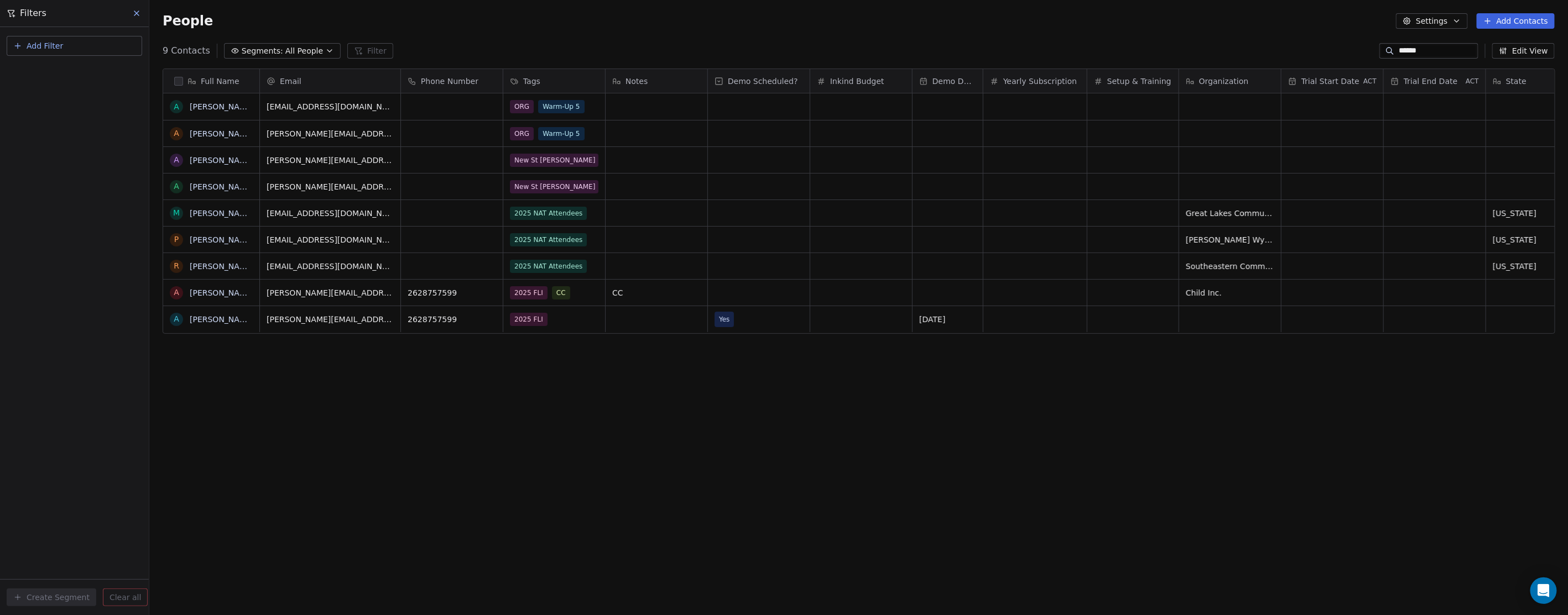
drag, startPoint x: 1418, startPoint y: 50, endPoint x: 1388, endPoint y: 53, distance: 30.1
click at [1399, 53] on input "******" at bounding box center [1437, 51] width 77 height 11
drag, startPoint x: 372, startPoint y: 321, endPoint x: 347, endPoint y: 323, distance: 25.1
drag, startPoint x: 329, startPoint y: 319, endPoint x: 365, endPoint y: 319, distance: 36.0
click at [365, 319] on span "[PERSON_NAME][EMAIL_ADDRESS][PERSON_NAME][DOMAIN_NAME]" at bounding box center [332, 328] width 132 height 33
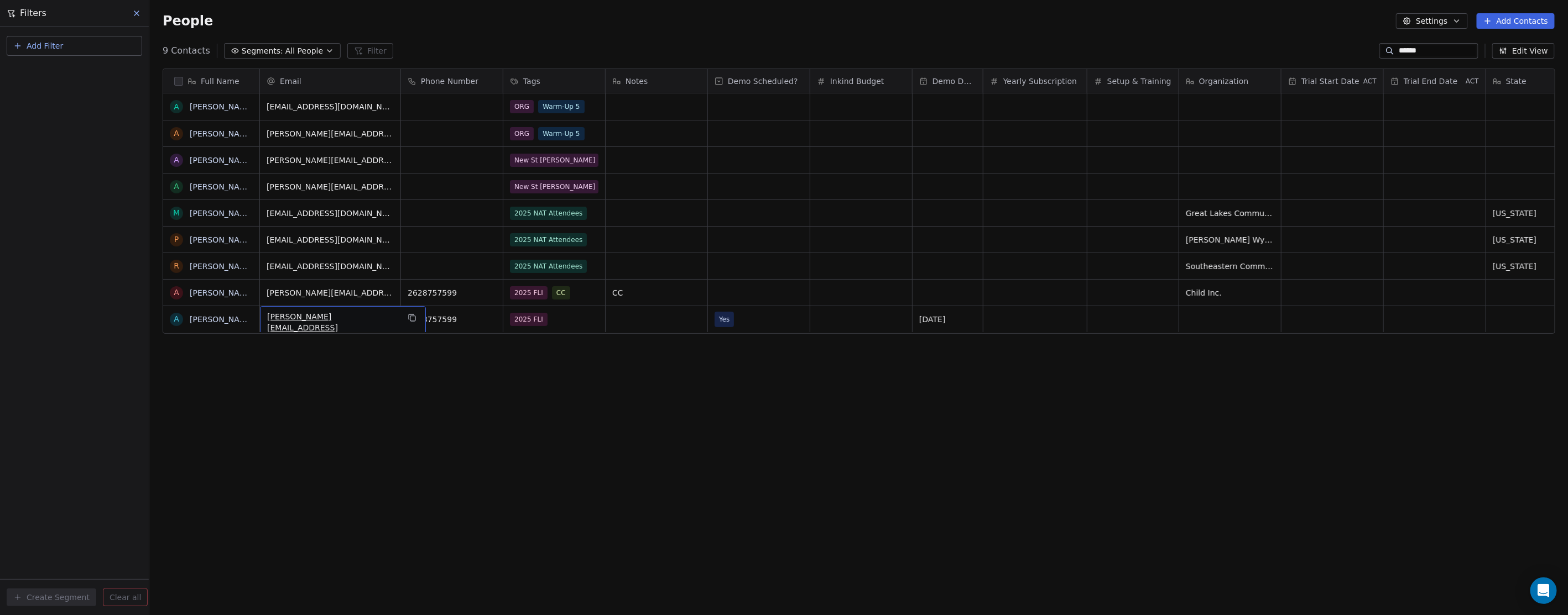
click at [365, 319] on span "[PERSON_NAME][EMAIL_ADDRESS][PERSON_NAME][DOMAIN_NAME]" at bounding box center [332, 328] width 132 height 33
click at [366, 319] on span "[PERSON_NAME][EMAIL_ADDRESS][PERSON_NAME][DOMAIN_NAME]" at bounding box center [332, 328] width 132 height 33
drag, startPoint x: 367, startPoint y: 319, endPoint x: 329, endPoint y: 321, distance: 38.1
click at [329, 321] on input "**********" at bounding box center [330, 320] width 136 height 22
